Goal: Entertainment & Leisure: Consume media (video, audio)

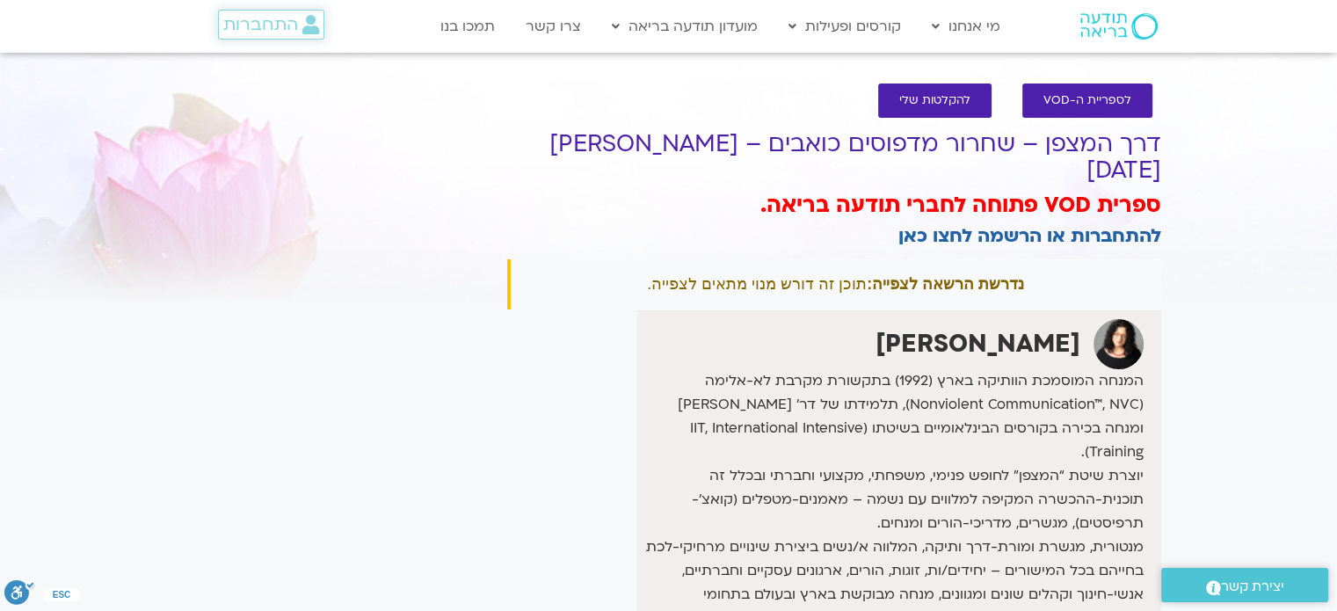
click at [298, 20] on span "התחברות" at bounding box center [271, 24] width 96 height 19
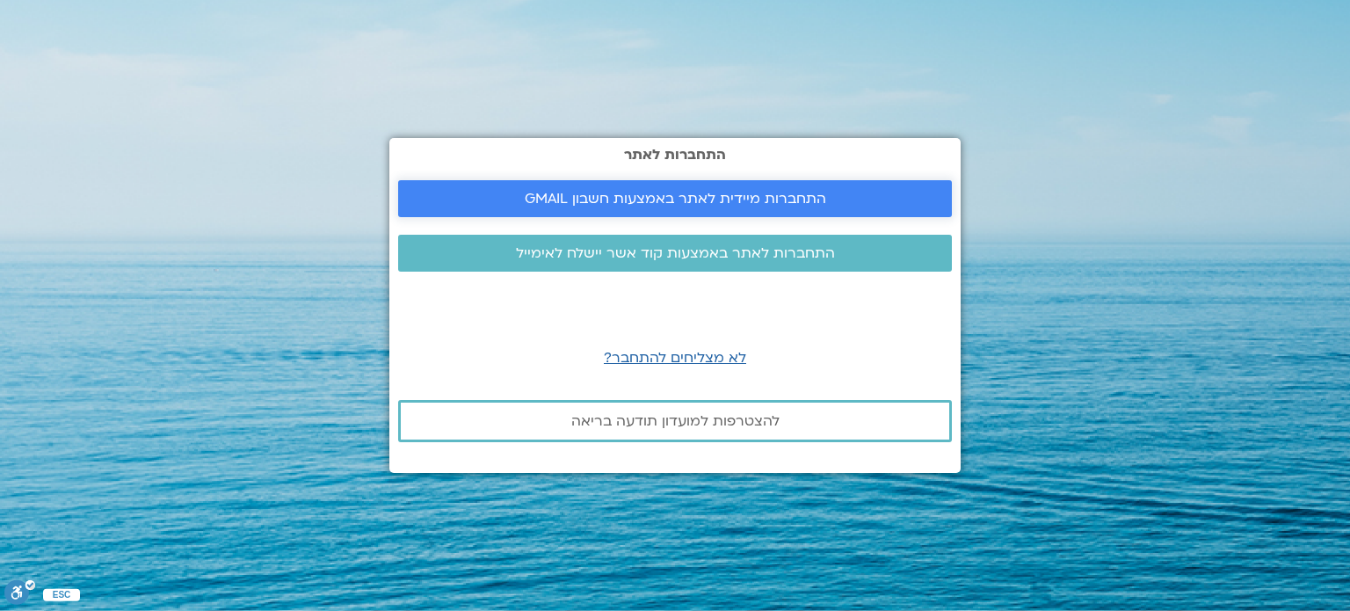
click at [591, 205] on span "התחברות מיידית לאתר באמצעות חשבון GMAIL" at bounding box center [676, 199] width 302 height 16
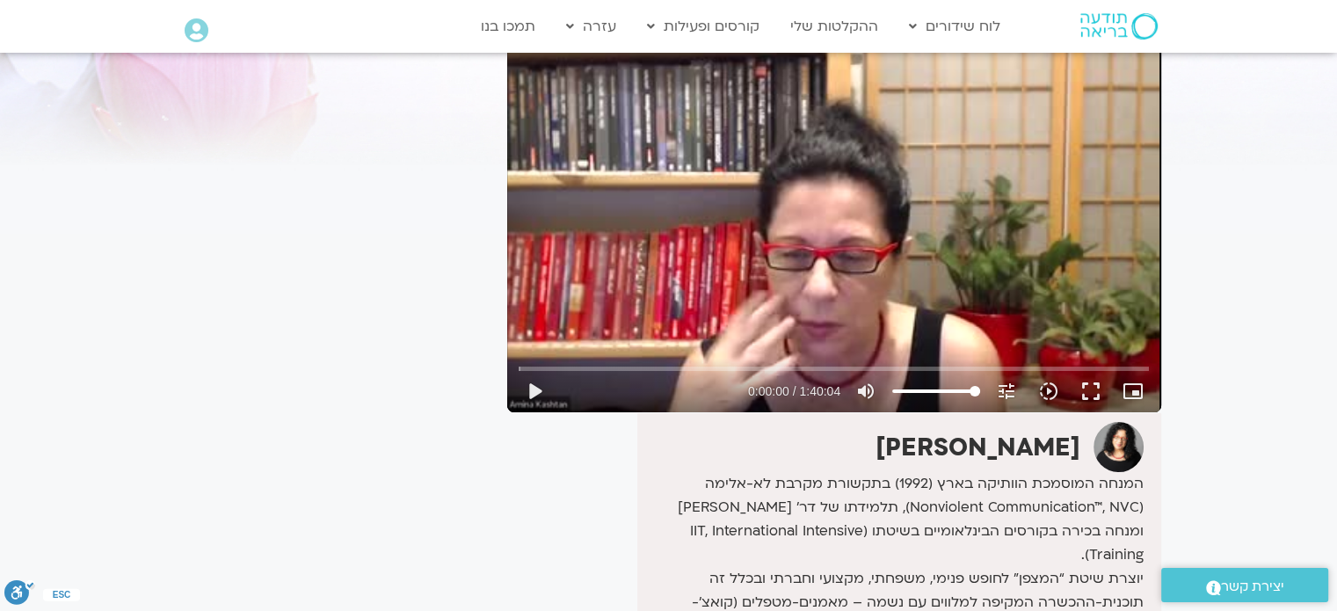
scroll to position [139, 0]
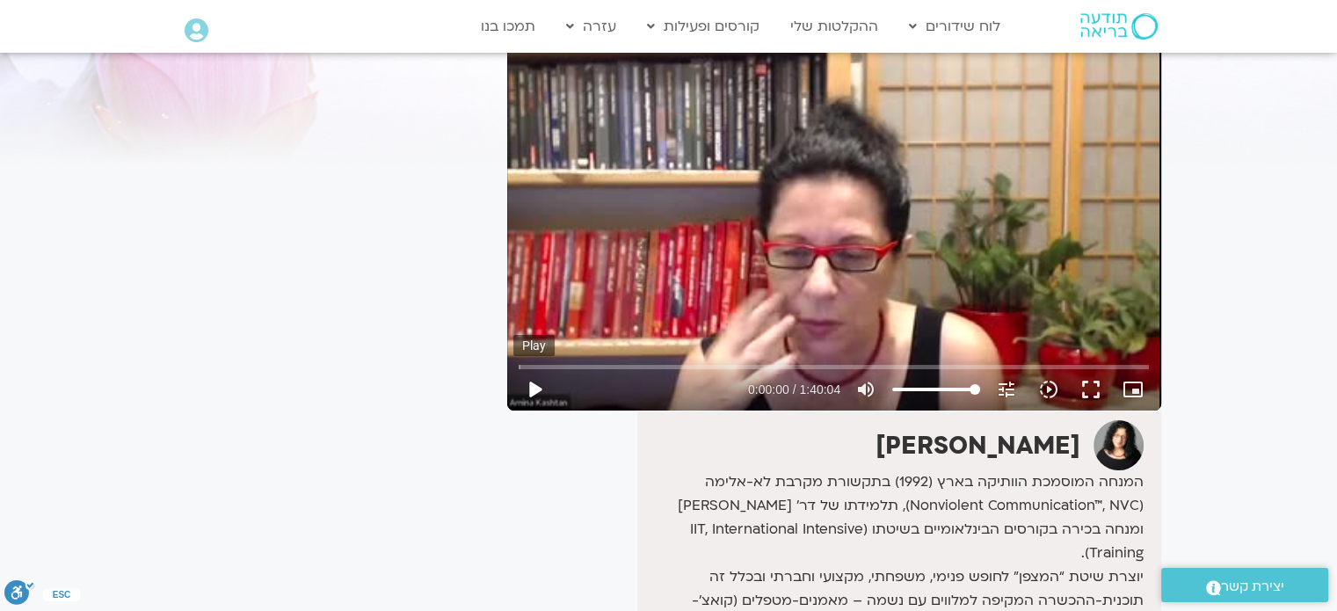
click at [543, 411] on button "play_arrow" at bounding box center [534, 389] width 42 height 42
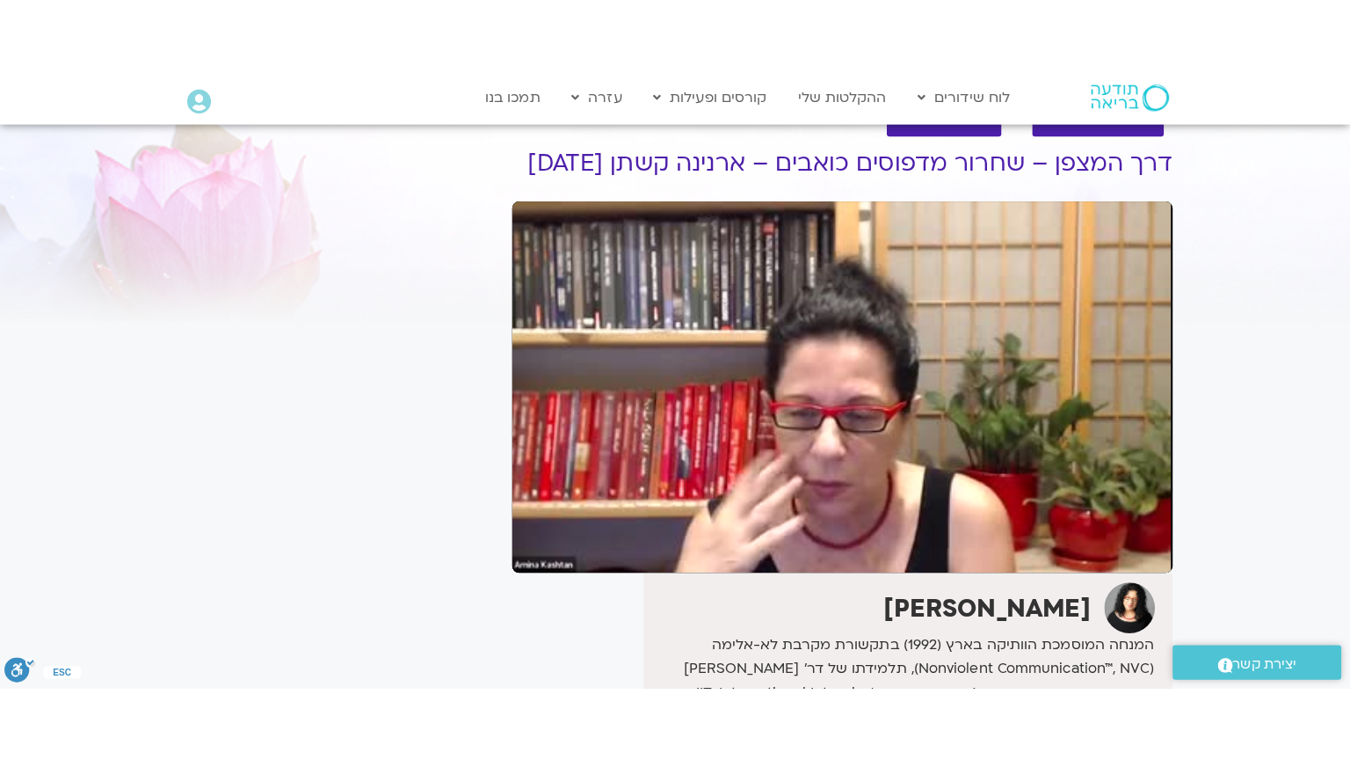
scroll to position [53, 0]
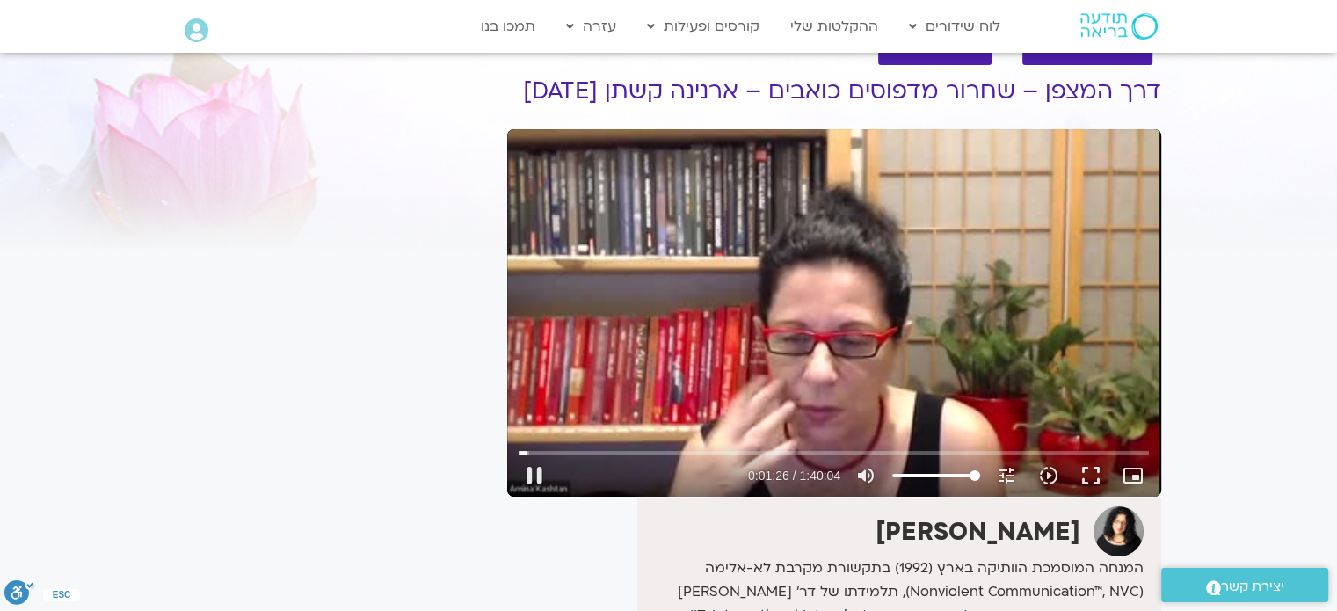
click at [770, 365] on div "Skip Ad pause 0:01:26 / 1:40:04 volume_up Mute tune Resolution Auto 240p slow_m…" at bounding box center [834, 312] width 654 height 367
drag, startPoint x: 770, startPoint y: 365, endPoint x: 458, endPoint y: 363, distance: 312.1
drag, startPoint x: 458, startPoint y: 363, endPoint x: 885, endPoint y: 375, distance: 427.5
click at [885, 375] on div "Skip Ad play_arrow 0:01:27 / 1:40:04 volume_up Mute tune Resolution Auto 240p s…" at bounding box center [834, 312] width 654 height 367
click at [1094, 495] on button "fullscreen" at bounding box center [1091, 476] width 42 height 42
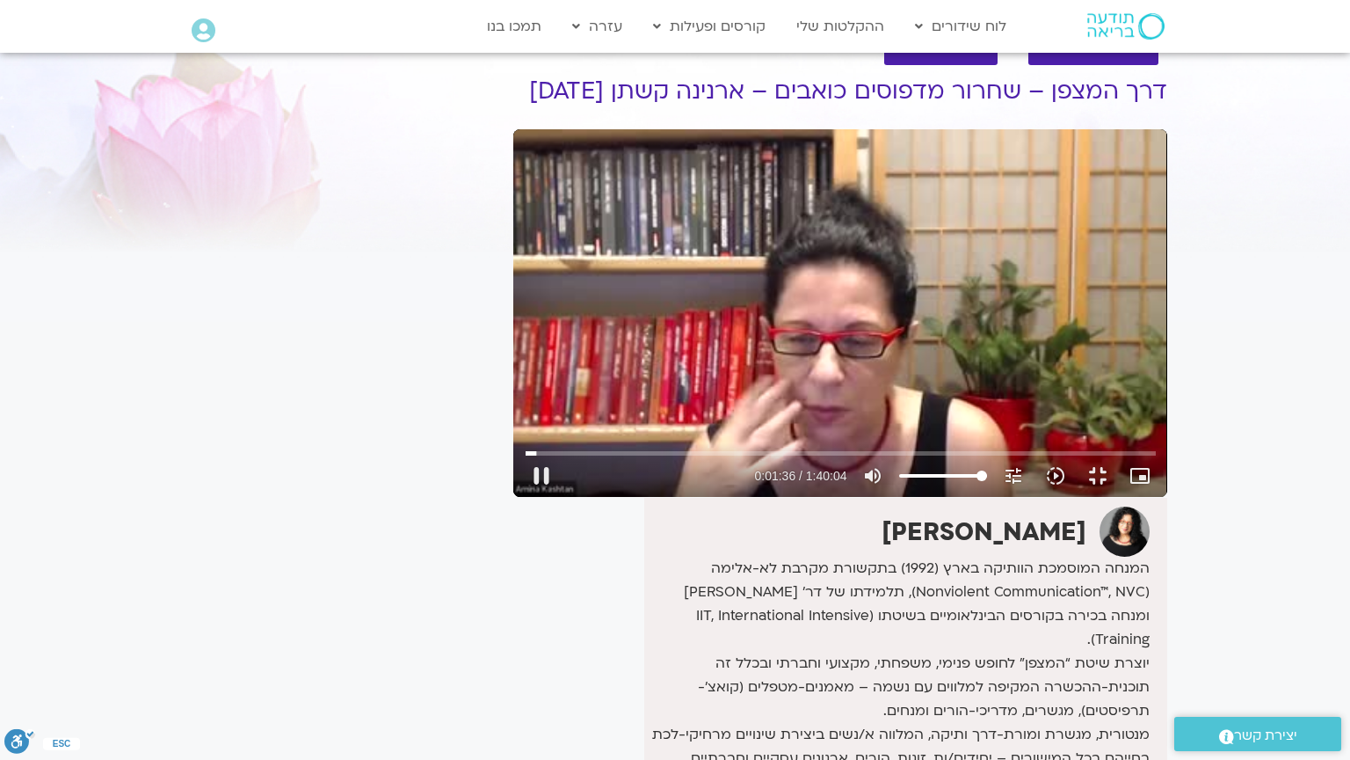
type input "97.009182"
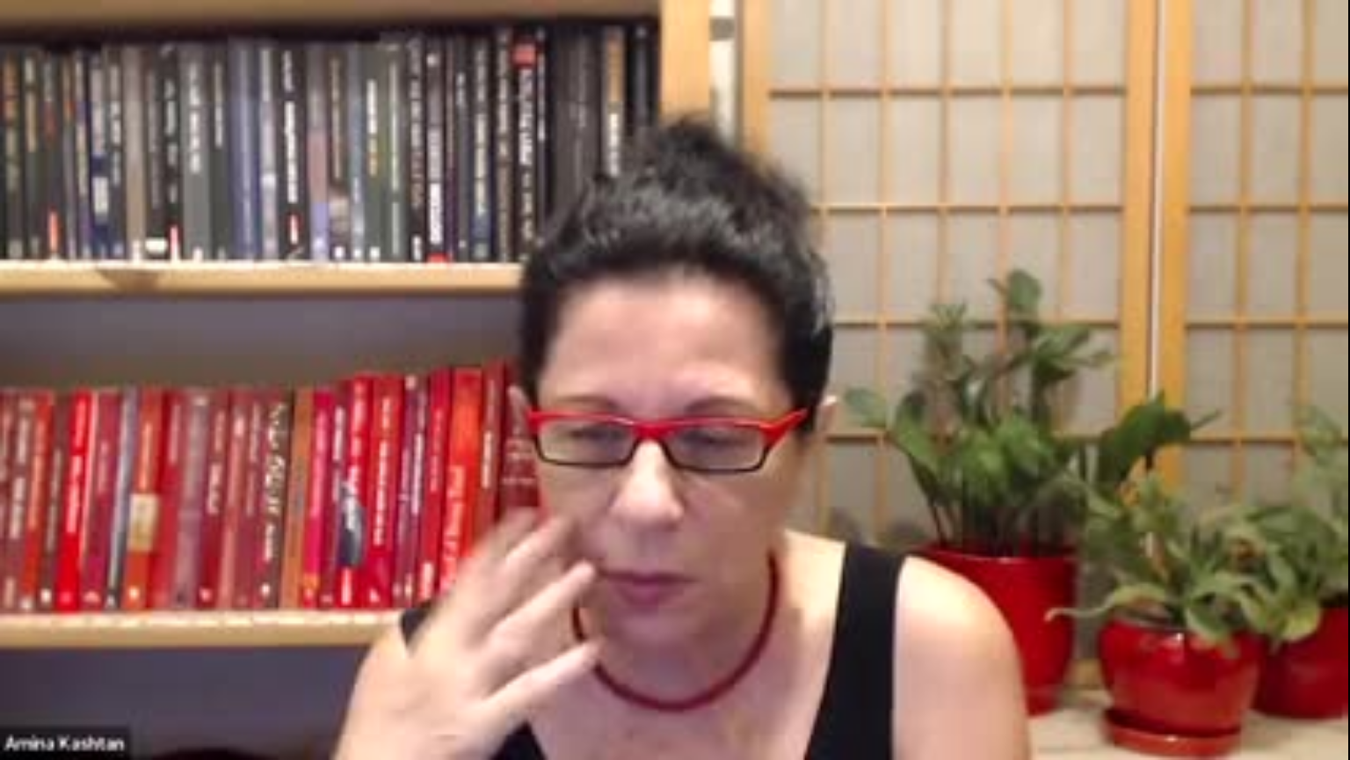
click at [1253, 610] on button "fullscreen_exit" at bounding box center [1274, 738] width 42 height 42
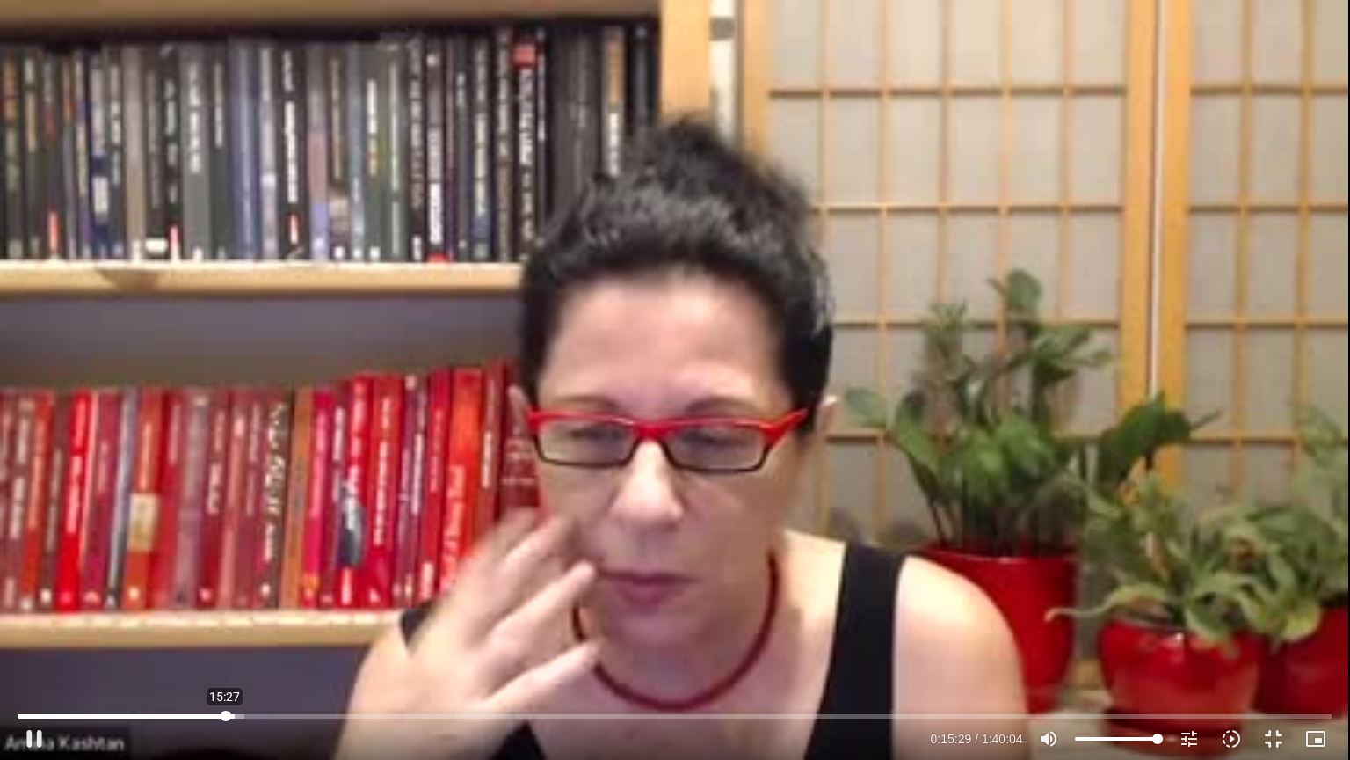
click at [225, 610] on input "Seek" at bounding box center [674, 715] width 1313 height 11
click at [212, 610] on input "Seek" at bounding box center [674, 715] width 1313 height 11
click at [190, 610] on input "Seek" at bounding box center [674, 715] width 1313 height 11
click at [1266, 610] on button "fullscreen_exit" at bounding box center [1274, 738] width 42 height 42
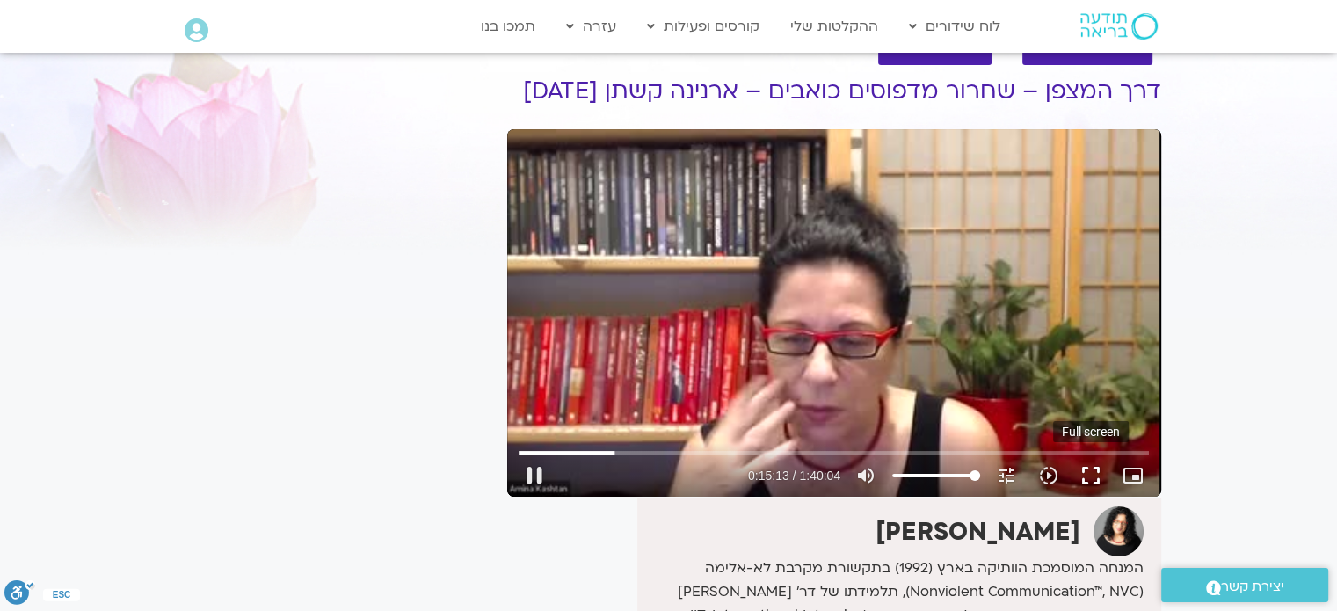
click at [1095, 497] on button "fullscreen" at bounding box center [1091, 476] width 42 height 42
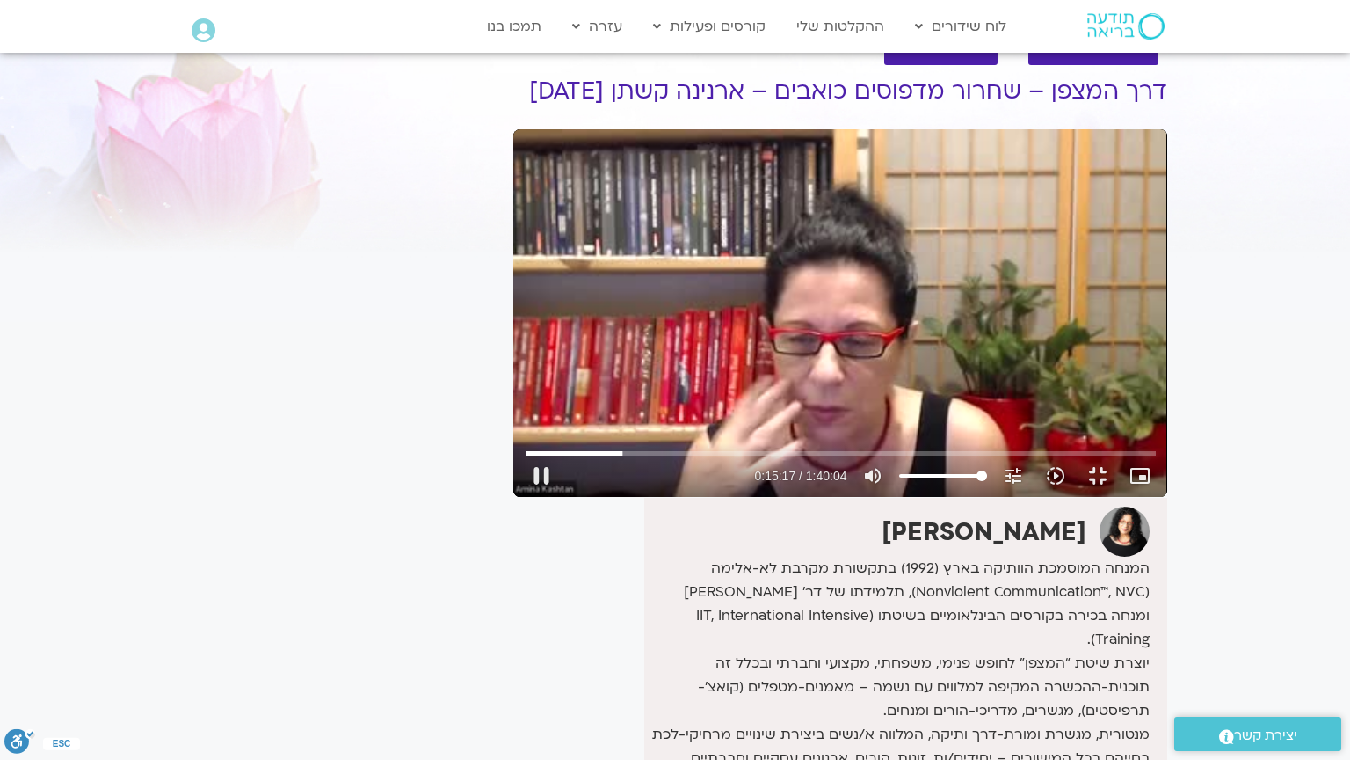
type input "917.360681"
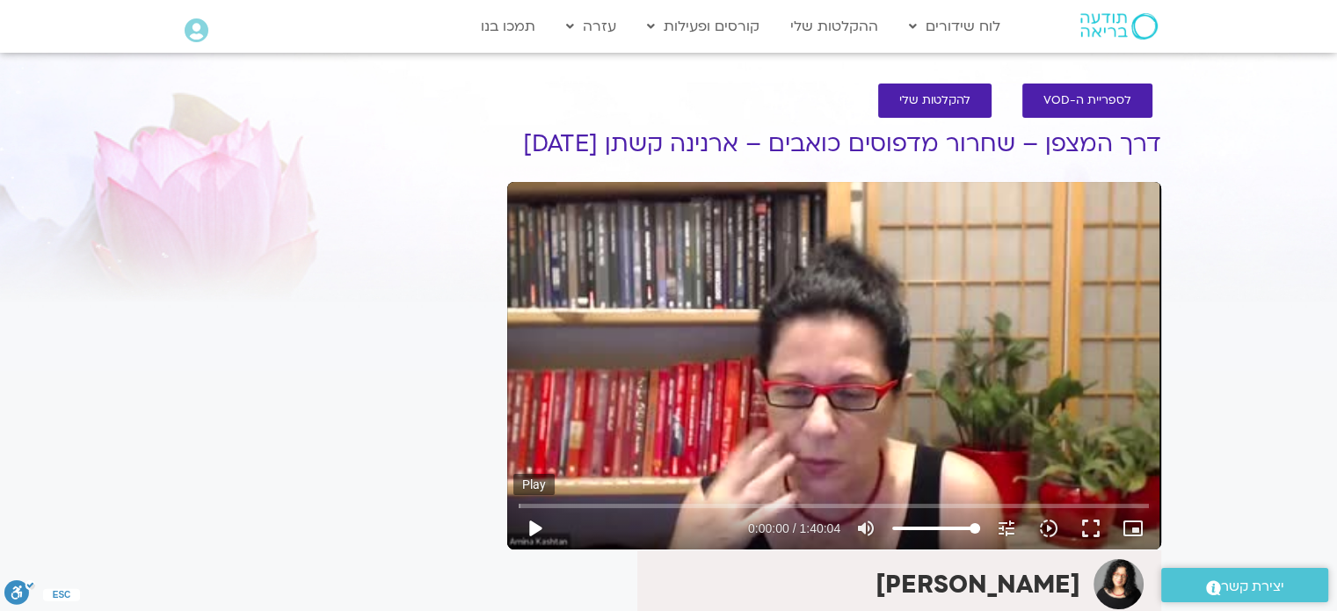
click at [535, 549] on button "play_arrow" at bounding box center [534, 528] width 42 height 42
click at [591, 511] on input "Seek" at bounding box center [834, 505] width 630 height 11
click at [1089, 549] on button "fullscreen" at bounding box center [1091, 528] width 42 height 42
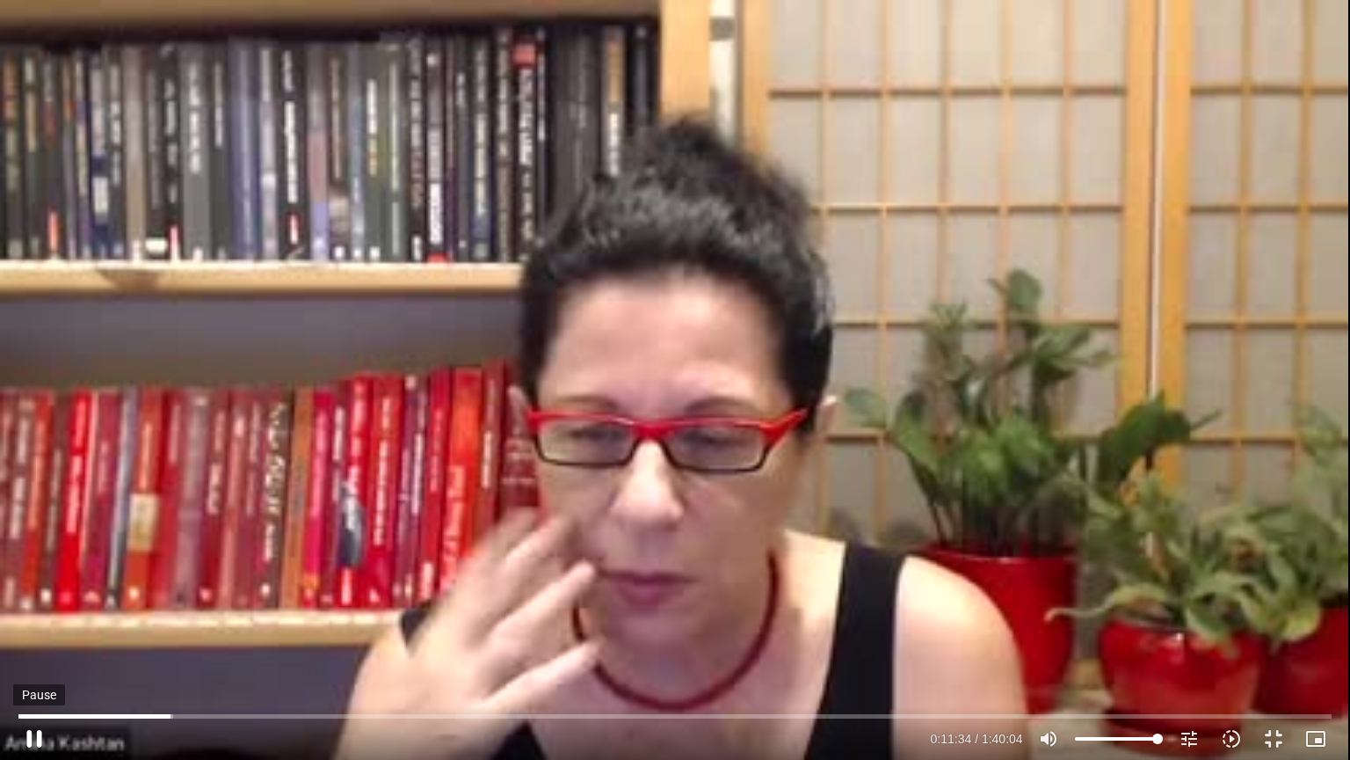
click at [28, 610] on button "pause" at bounding box center [34, 738] width 42 height 42
click at [41, 610] on button "play_arrow" at bounding box center [34, 738] width 42 height 42
click at [29, 610] on button "pause" at bounding box center [34, 738] width 42 height 42
click at [35, 610] on button "play_arrow" at bounding box center [34, 738] width 42 height 42
click at [38, 610] on button "pause" at bounding box center [34, 738] width 42 height 42
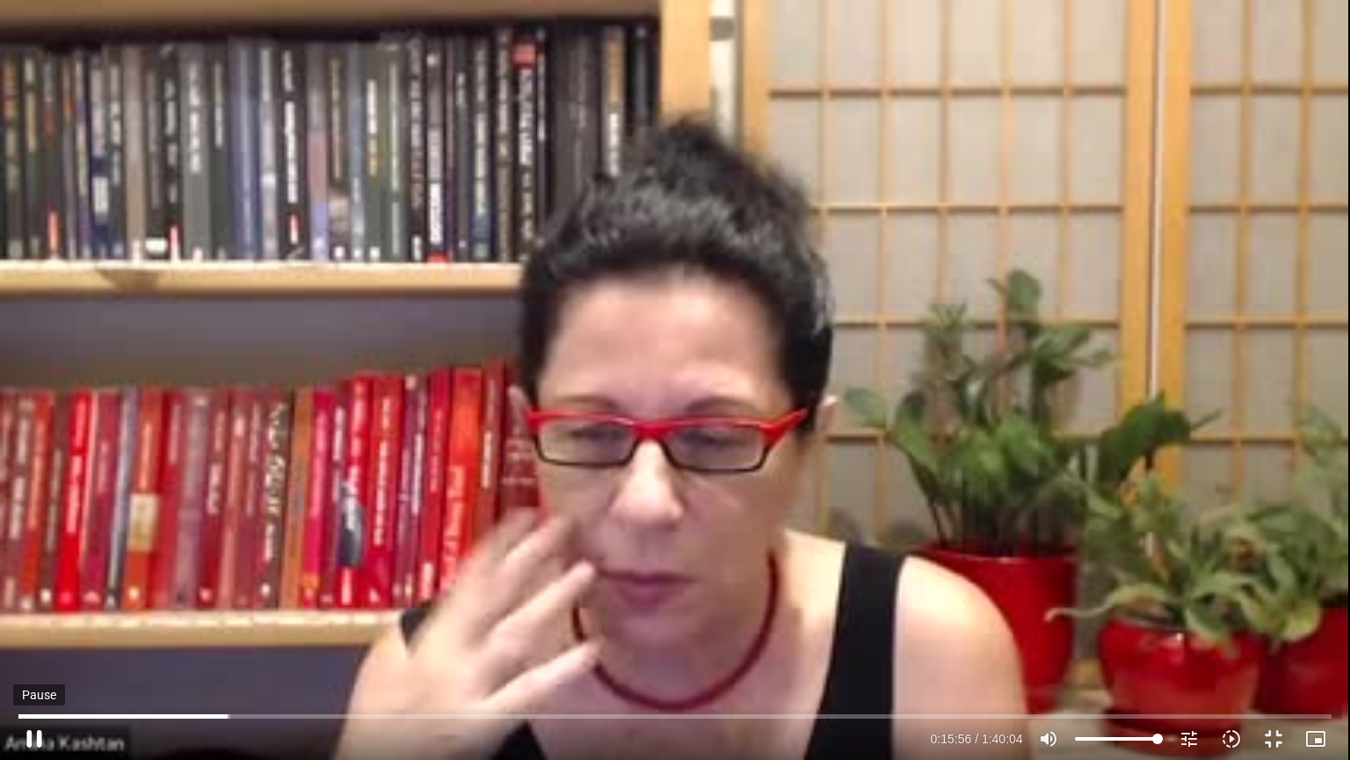
click at [33, 610] on button "pause" at bounding box center [34, 738] width 42 height 42
click at [35, 610] on button "play_arrow" at bounding box center [34, 738] width 42 height 42
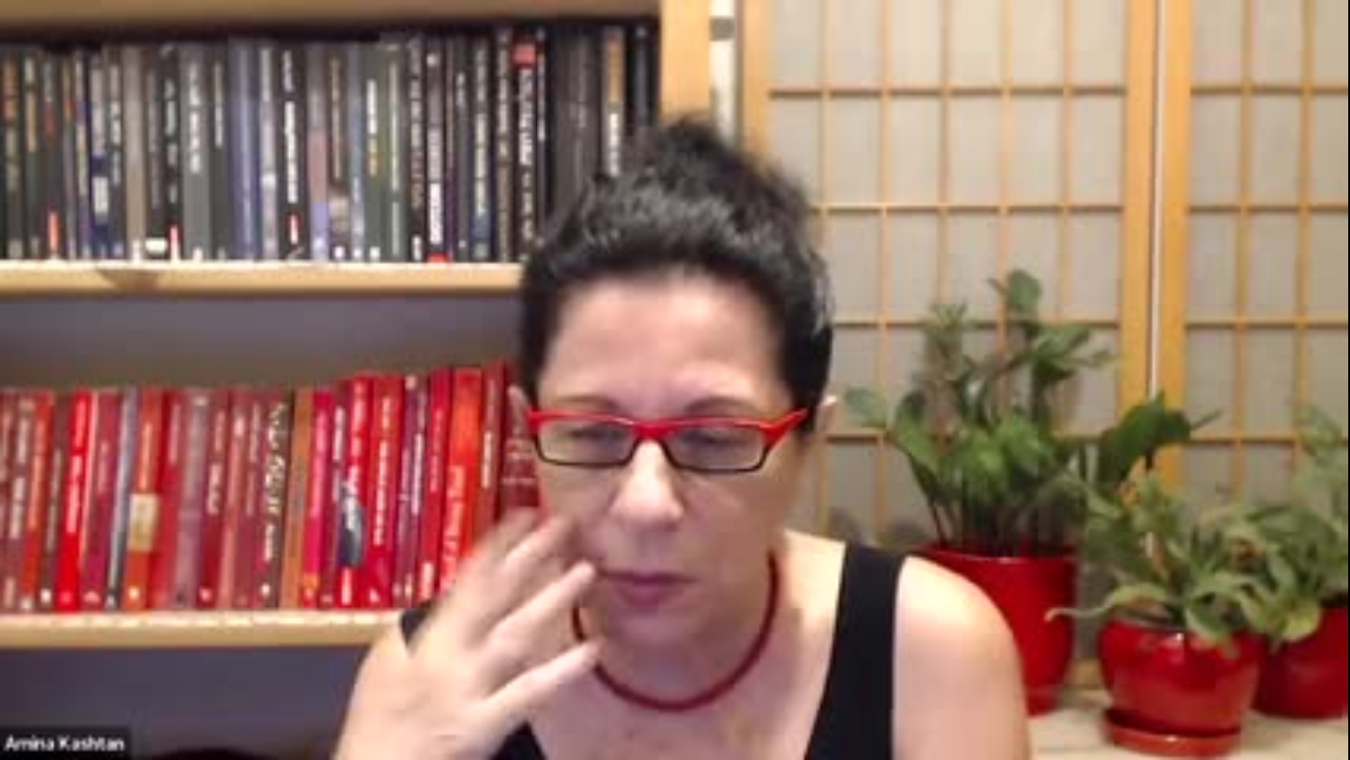
click at [30, 610] on button "pause" at bounding box center [34, 738] width 42 height 42
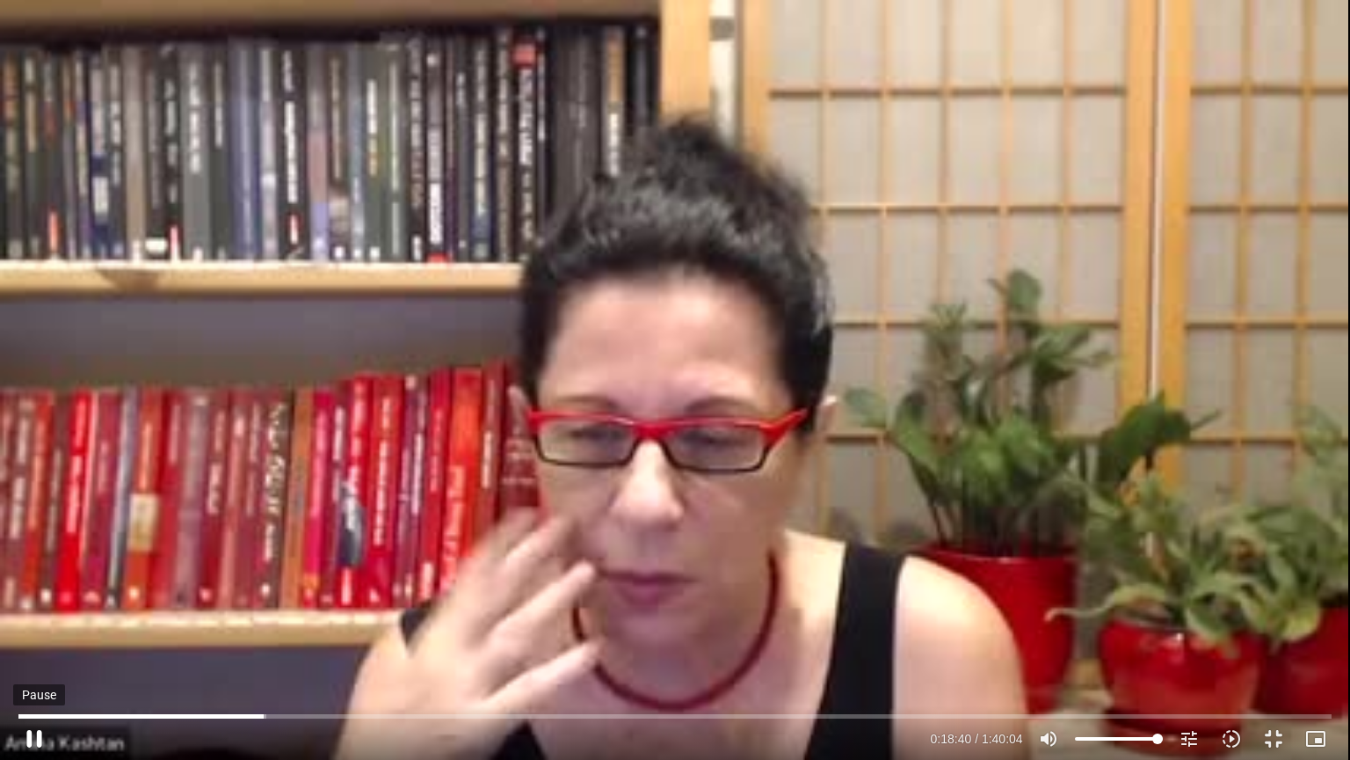
click at [32, 610] on button "pause" at bounding box center [34, 738] width 42 height 42
click at [37, 610] on button "play_arrow" at bounding box center [34, 738] width 42 height 42
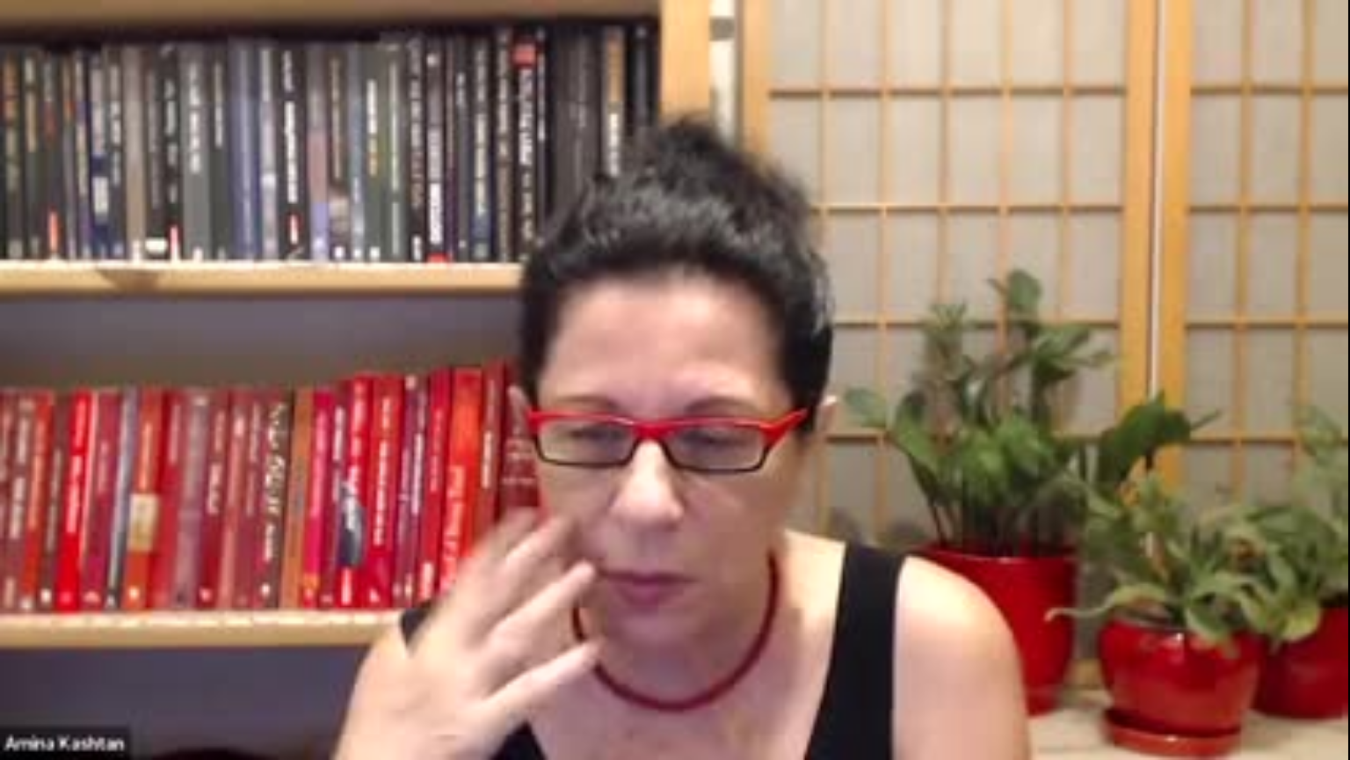
click at [39, 610] on button "pause" at bounding box center [34, 738] width 42 height 42
click at [31, 610] on button "pause" at bounding box center [34, 738] width 42 height 42
click at [35, 610] on button "pause" at bounding box center [34, 738] width 42 height 42
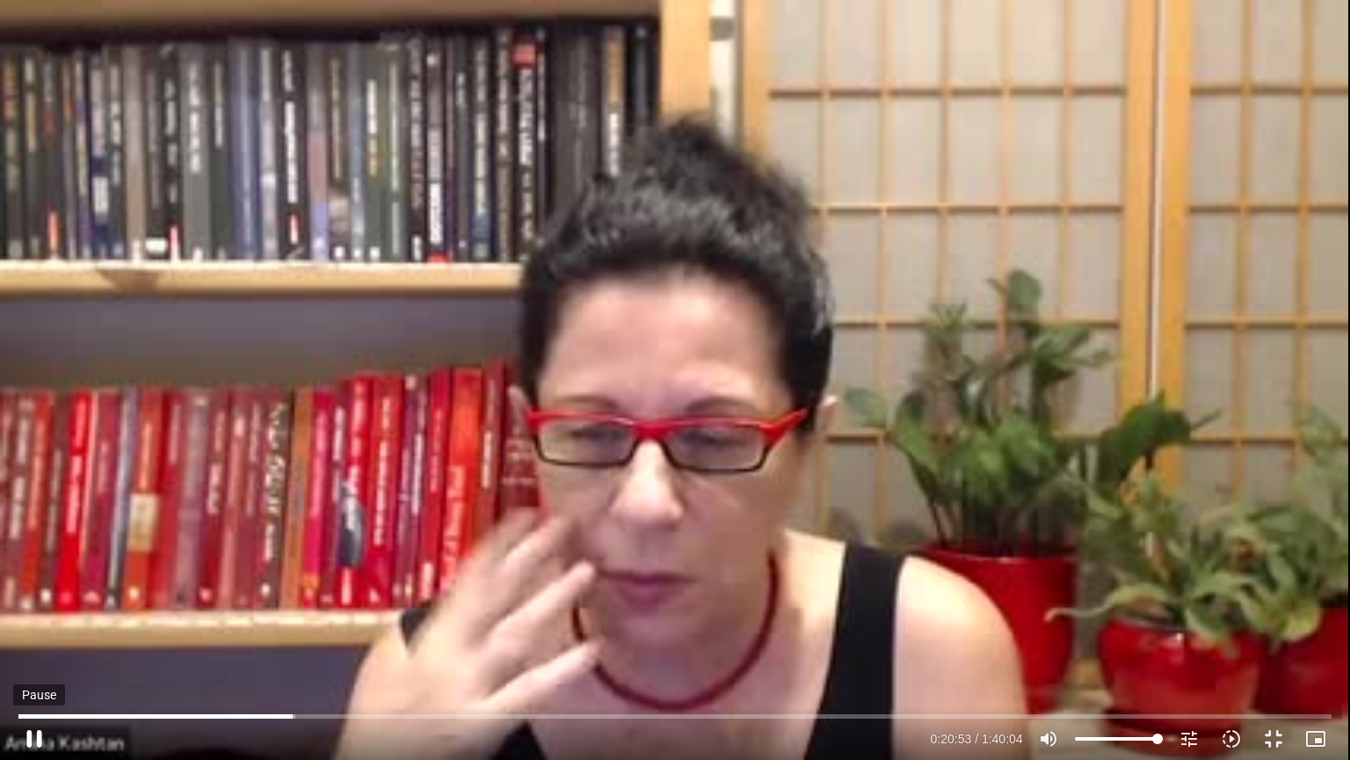
click at [39, 610] on button "pause" at bounding box center [34, 738] width 42 height 42
click at [39, 610] on button "play_arrow" at bounding box center [34, 738] width 42 height 42
click at [323, 610] on input "Seek" at bounding box center [674, 715] width 1313 height 11
click at [308, 610] on input "Seek" at bounding box center [674, 715] width 1313 height 11
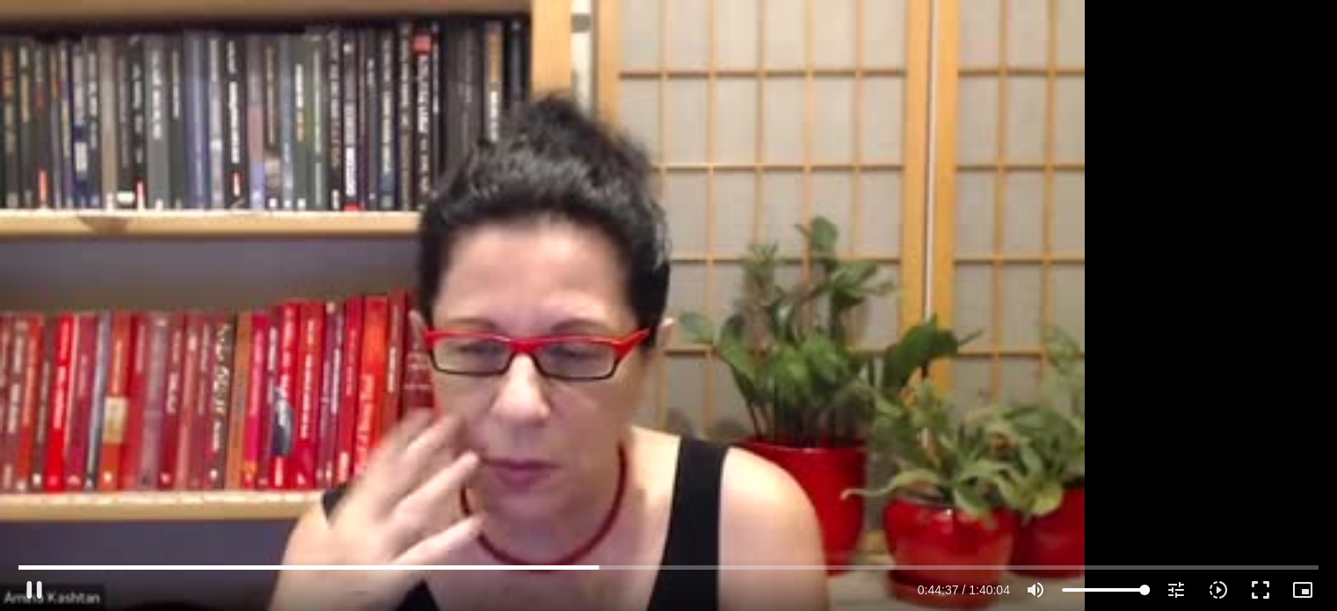
scroll to position [35, 0]
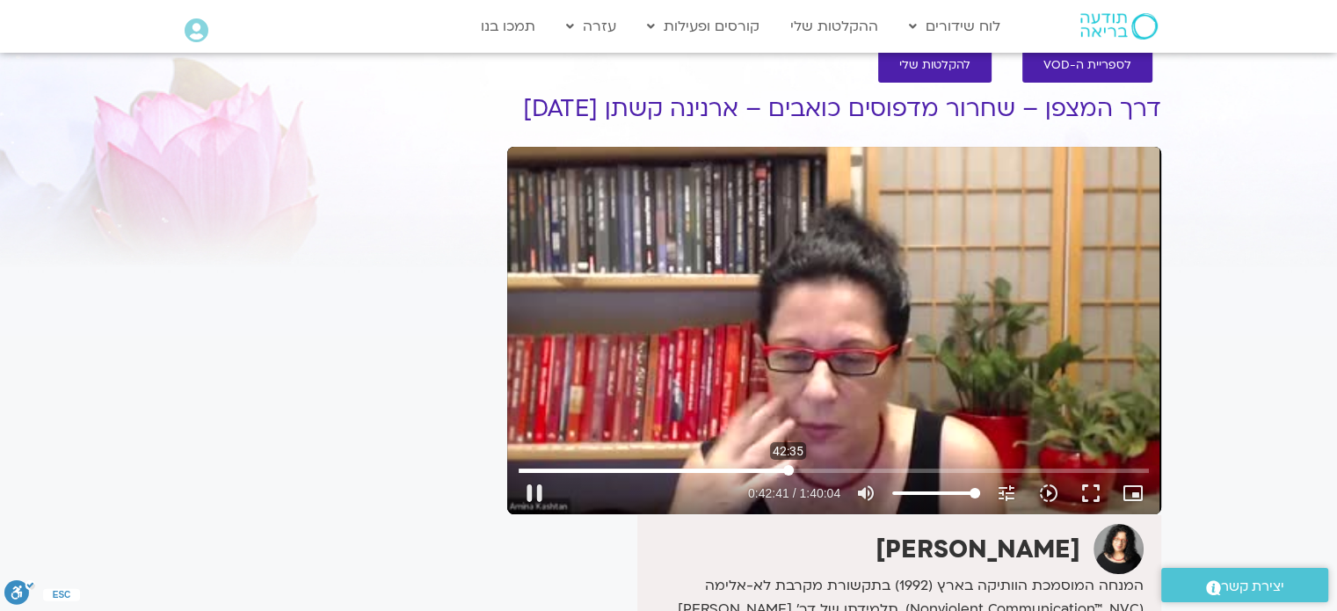
click at [788, 476] on input "Seek" at bounding box center [834, 470] width 630 height 11
click at [789, 382] on div "Skip Ad 1:26:52 pause 1:02:34 / 1:40:04 volume_up Mute tune Resolution Auto 240…" at bounding box center [834, 330] width 654 height 367
type input "3754.901252"
